Goal: Task Accomplishment & Management: Complete application form

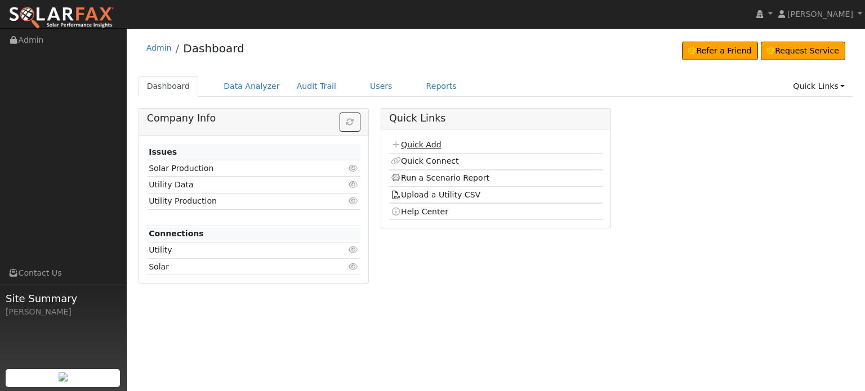
click at [414, 144] on link "Quick Add" at bounding box center [416, 144] width 50 height 9
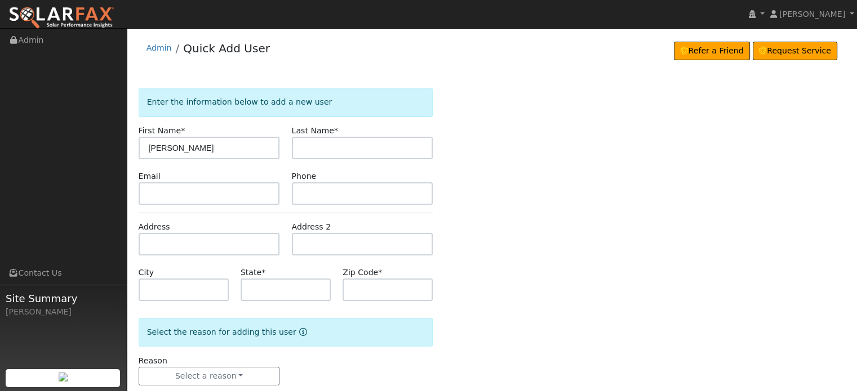
type input "Denise"
click at [311, 148] on input "text" at bounding box center [362, 148] width 141 height 23
type input "Dutrow"
click at [153, 238] on input "text" at bounding box center [209, 244] width 141 height 23
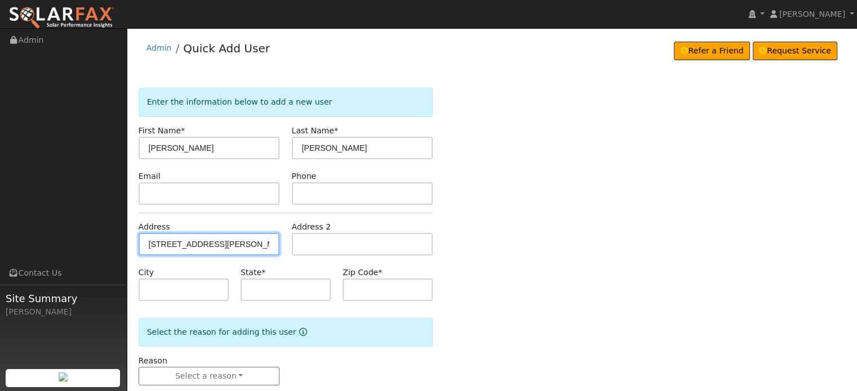
type input "[STREET_ADDRESS][PERSON_NAME]"
type input "Grass Valley"
type input "CA"
type input "95949"
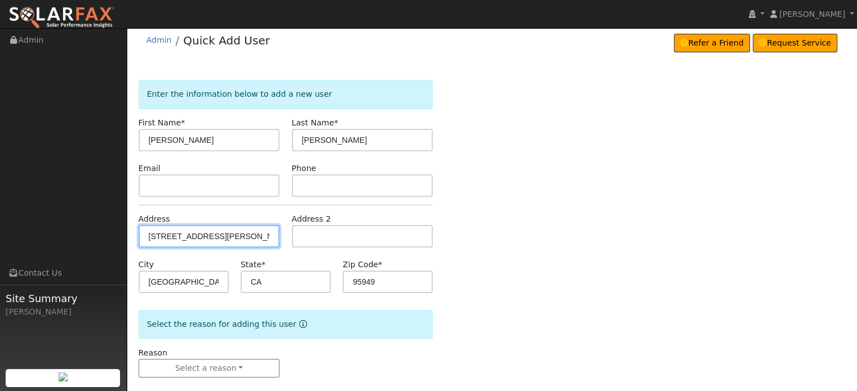
scroll to position [22, 0]
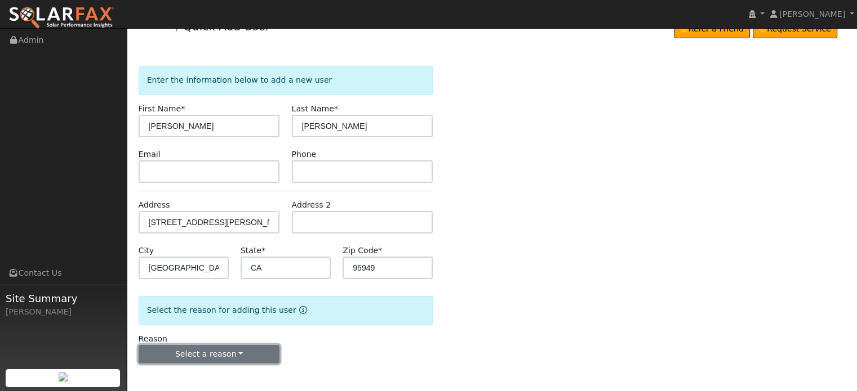
click at [207, 355] on button "Select a reason" at bounding box center [209, 354] width 141 height 19
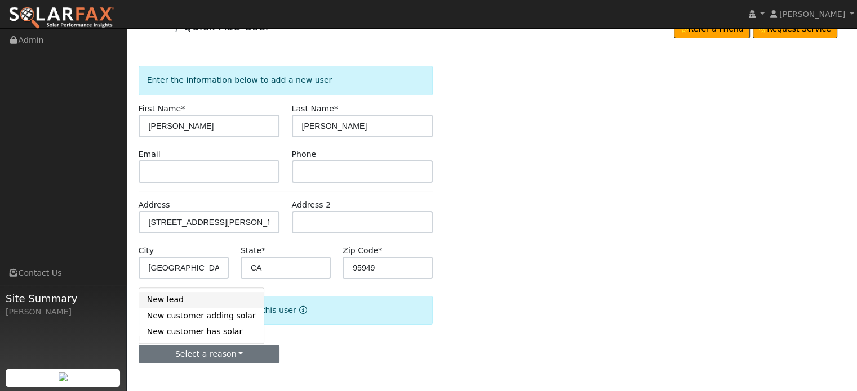
click at [173, 300] on link "New lead" at bounding box center [201, 300] width 124 height 16
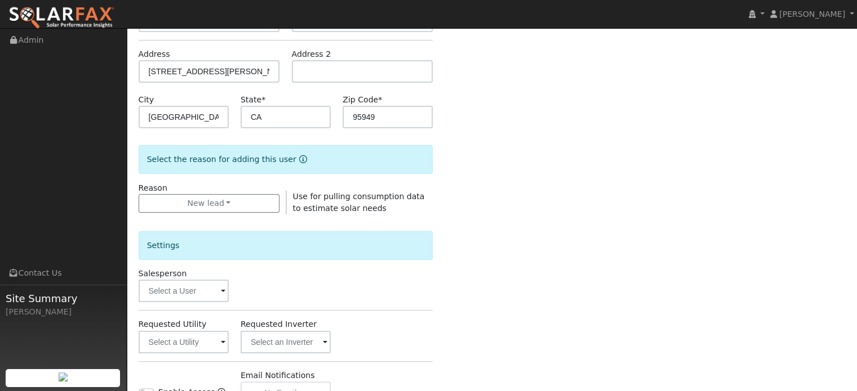
scroll to position [247, 0]
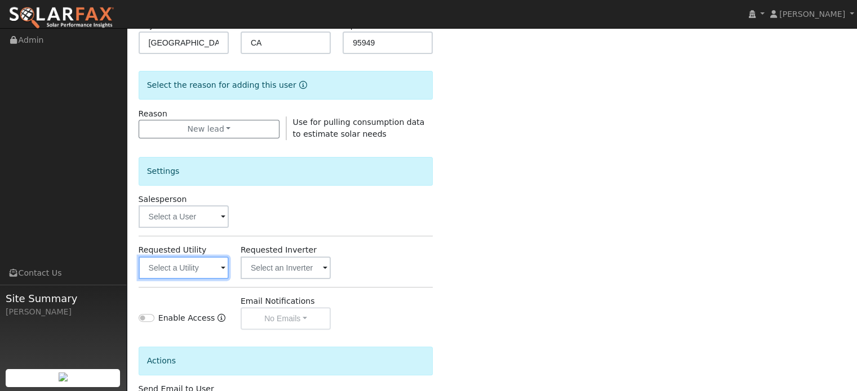
click at [200, 269] on input "text" at bounding box center [184, 268] width 90 height 23
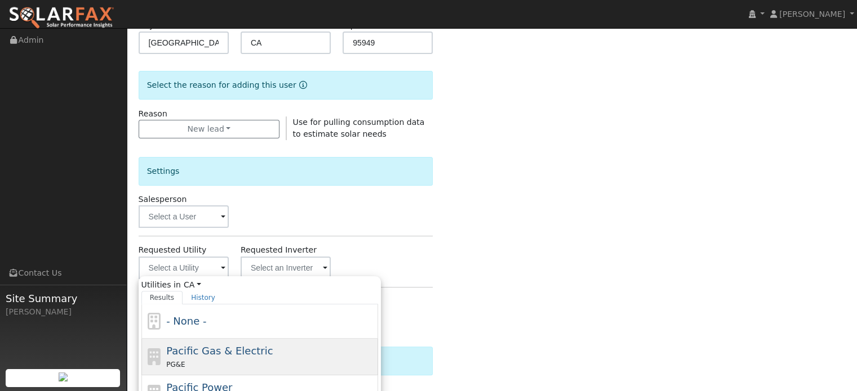
click at [186, 360] on div "PG&E" at bounding box center [270, 365] width 209 height 12
type input "Pacific Gas & Electric"
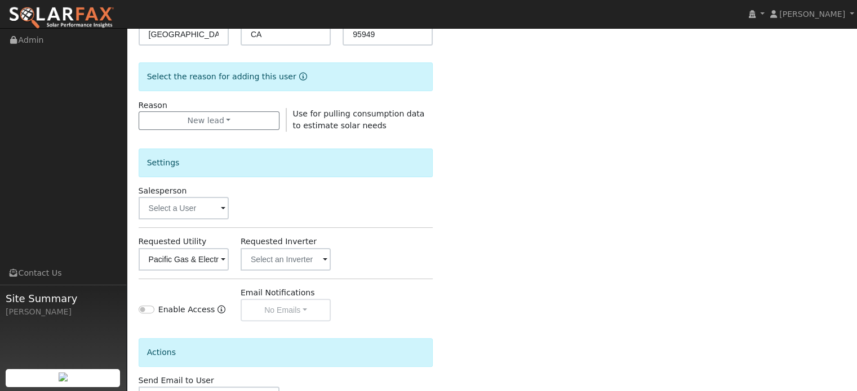
scroll to position [336, 0]
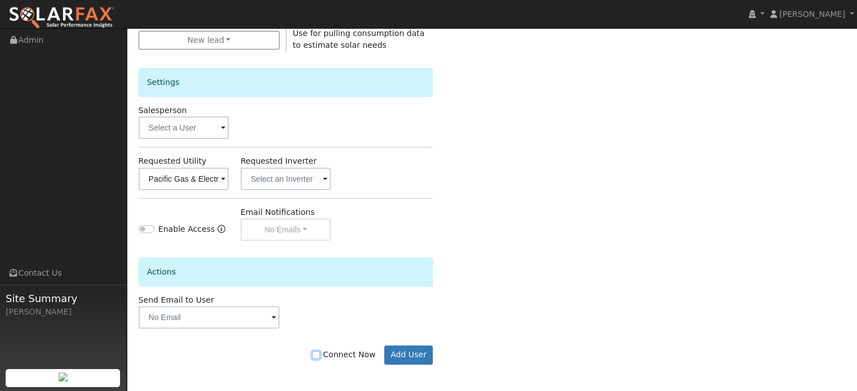
click at [320, 355] on input "Connect Now" at bounding box center [316, 355] width 8 height 8
checkbox input "true"
click at [405, 353] on button "Add User" at bounding box center [408, 355] width 49 height 19
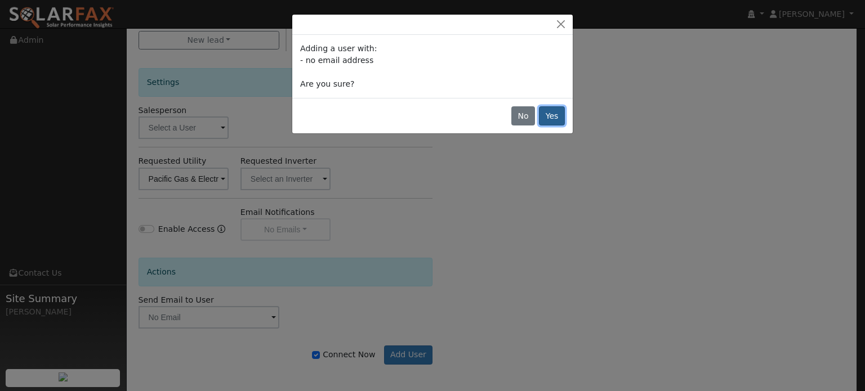
click at [554, 117] on button "Yes" at bounding box center [552, 115] width 26 height 19
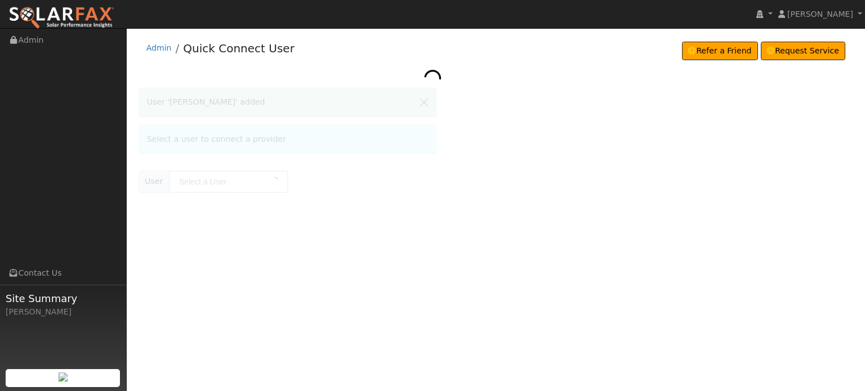
type input "[PERSON_NAME]"
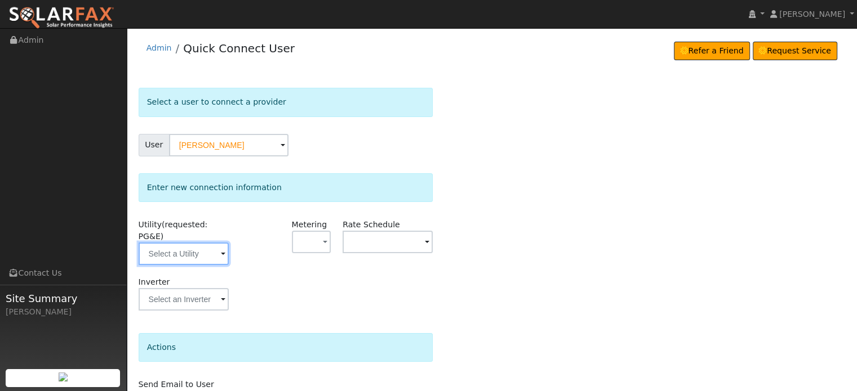
click at [189, 243] on input "text" at bounding box center [184, 254] width 90 height 23
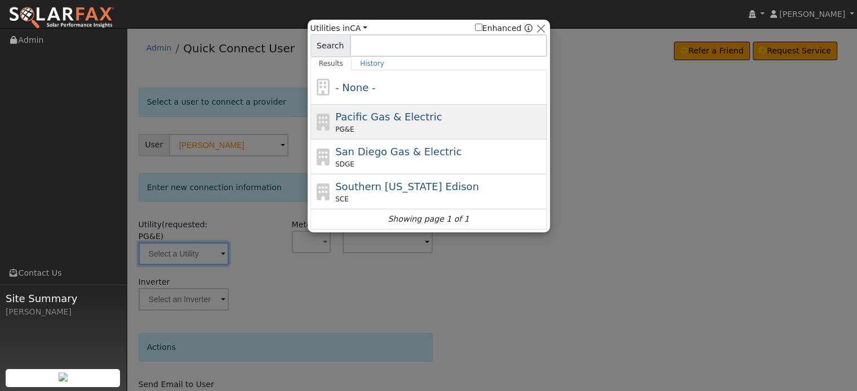
click at [381, 128] on div "PG&E" at bounding box center [439, 129] width 209 height 10
type input "PG&E"
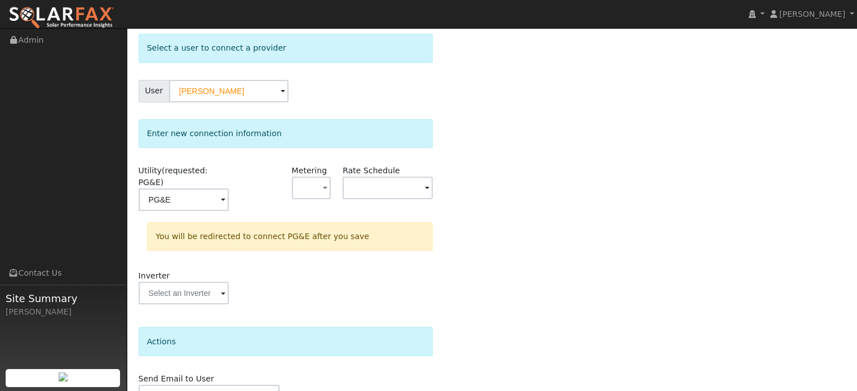
scroll to position [104, 0]
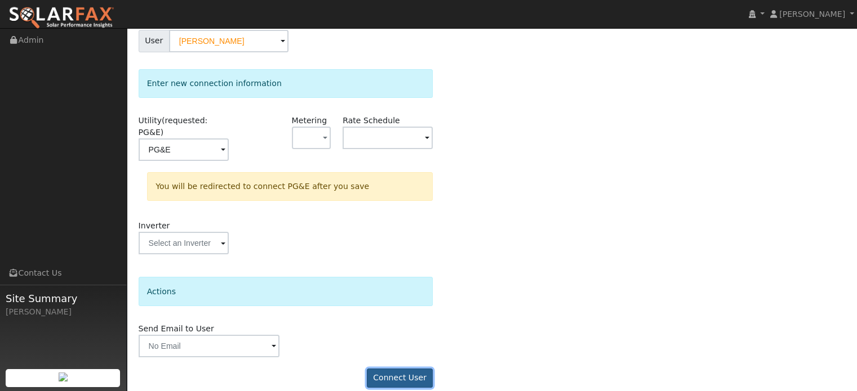
click at [396, 369] on button "Connect User" at bounding box center [400, 378] width 66 height 19
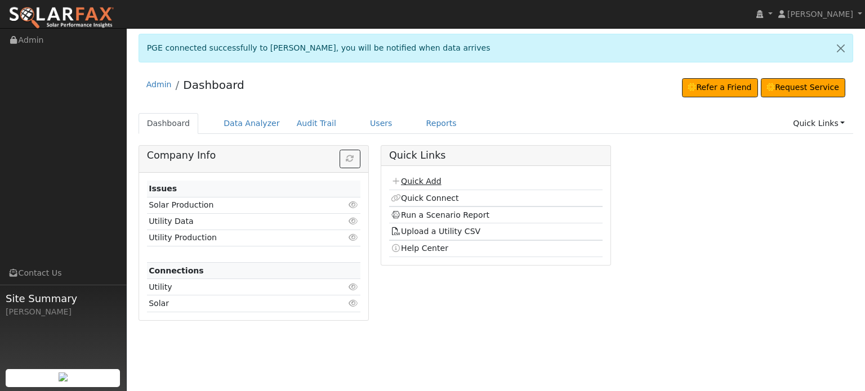
click at [417, 178] on link "Quick Add" at bounding box center [416, 181] width 50 height 9
click at [364, 120] on link "Users" at bounding box center [381, 123] width 39 height 21
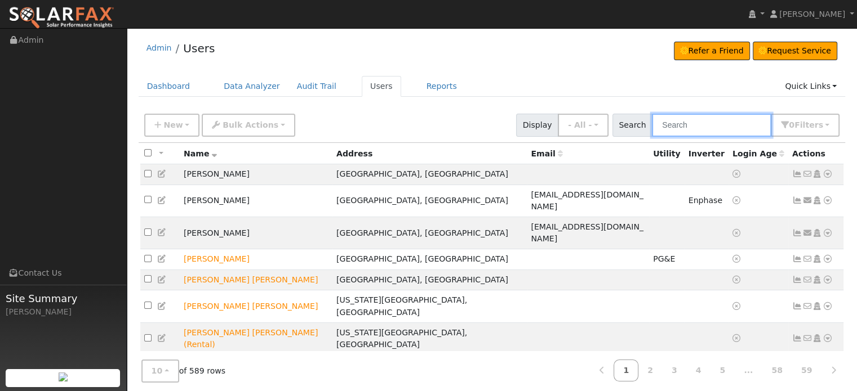
click at [685, 128] on input "text" at bounding box center [711, 125] width 119 height 23
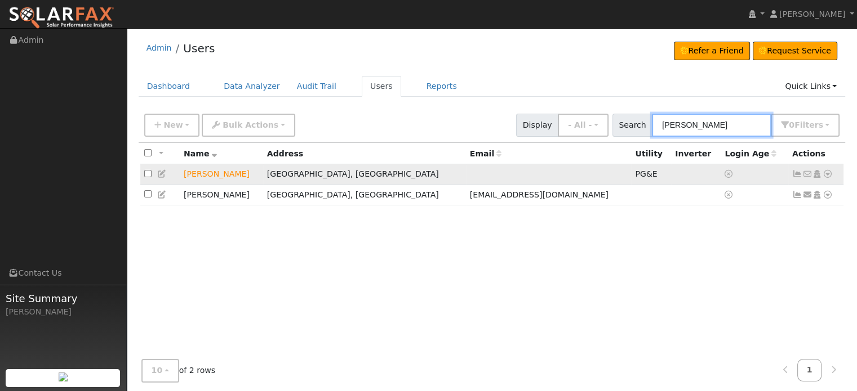
type input "[PERSON_NAME]"
click at [795, 176] on icon at bounding box center [797, 174] width 10 height 8
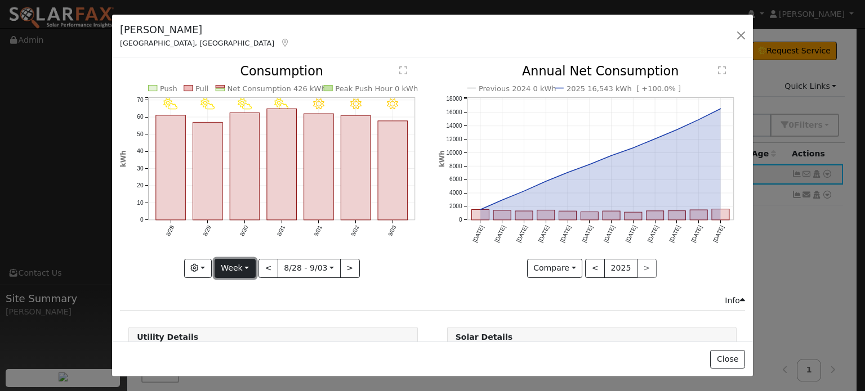
click at [238, 267] on button "Week" at bounding box center [235, 268] width 41 height 19
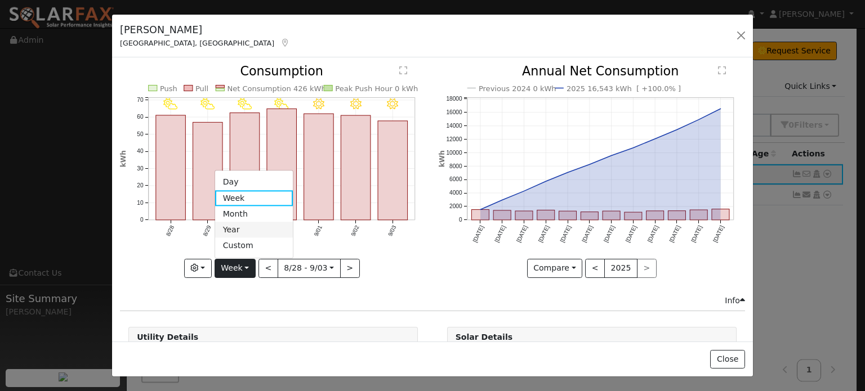
click at [231, 229] on link "Year" at bounding box center [254, 230] width 78 height 16
type input "[DATE]"
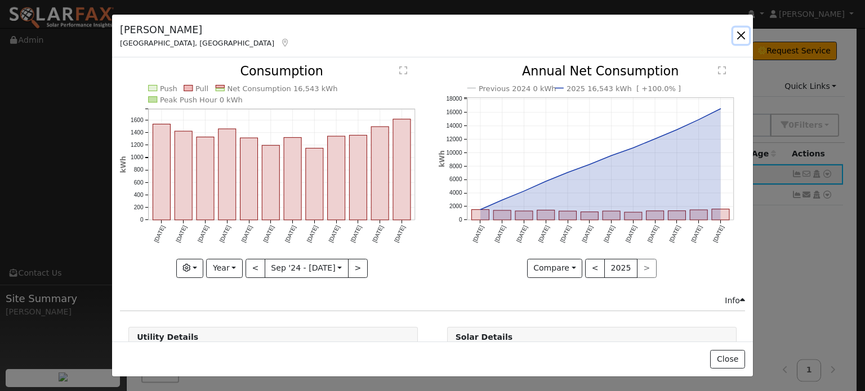
click at [739, 35] on button "button" at bounding box center [741, 36] width 16 height 16
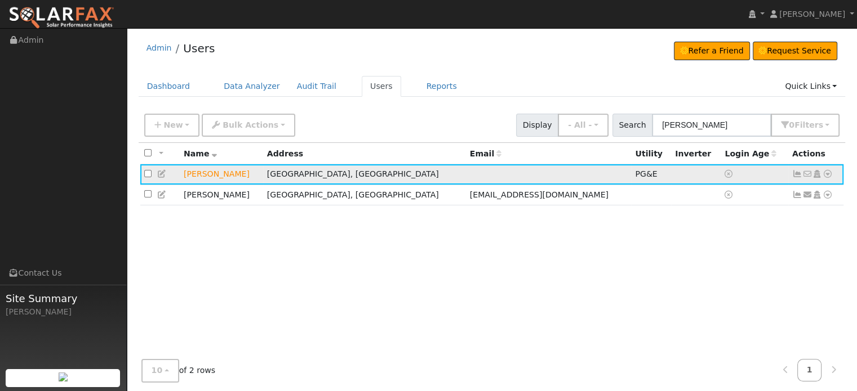
click at [827, 176] on icon at bounding box center [827, 174] width 10 height 8
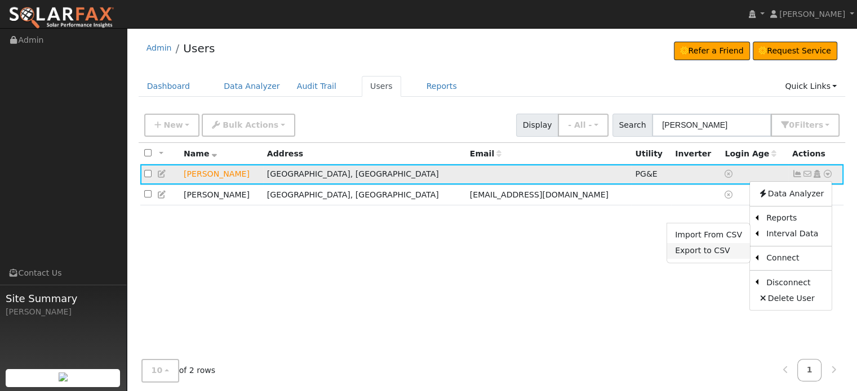
click at [698, 254] on link "Export to CSV" at bounding box center [708, 251] width 83 height 16
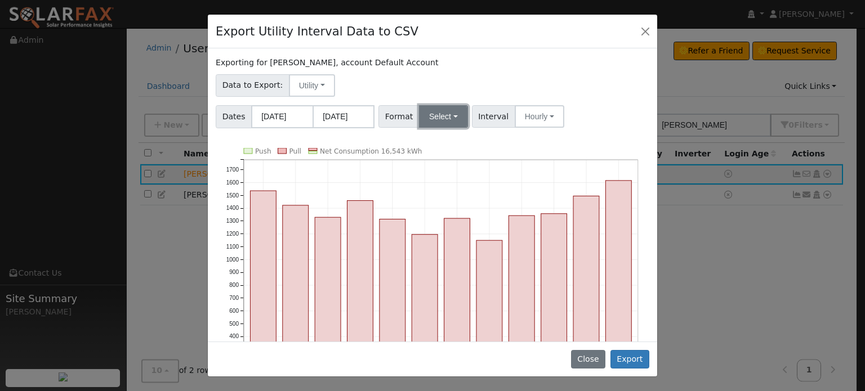
click at [449, 121] on button "Select" at bounding box center [443, 116] width 49 height 23
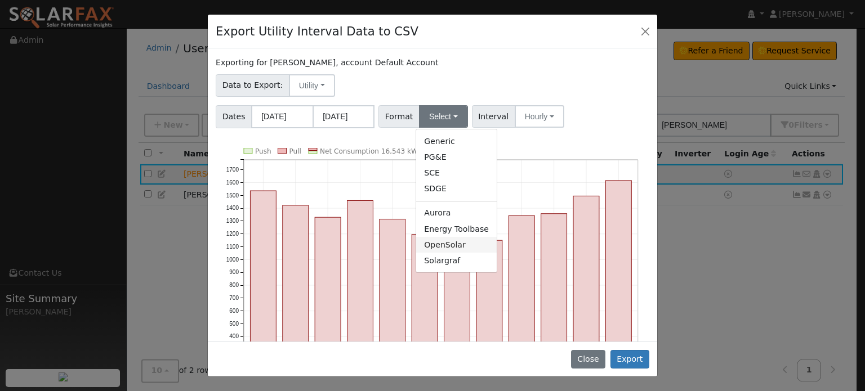
click at [435, 247] on link "OpenSolar" at bounding box center [456, 245] width 81 height 16
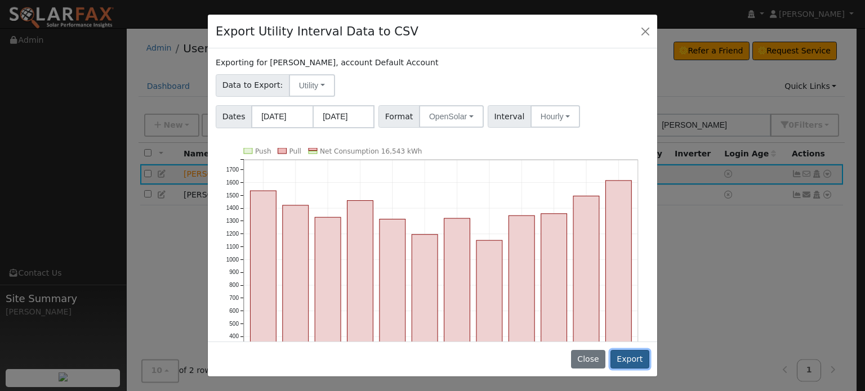
click at [635, 360] on button "Export" at bounding box center [629, 359] width 39 height 19
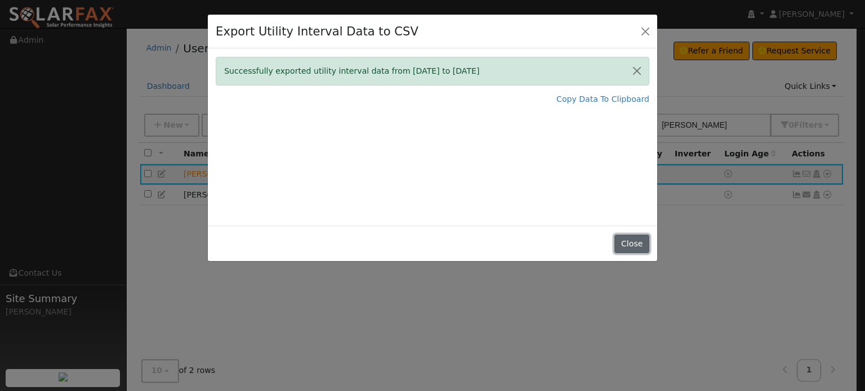
click at [630, 244] on button "Close" at bounding box center [631, 244] width 34 height 19
